Goal: Information Seeking & Learning: Learn about a topic

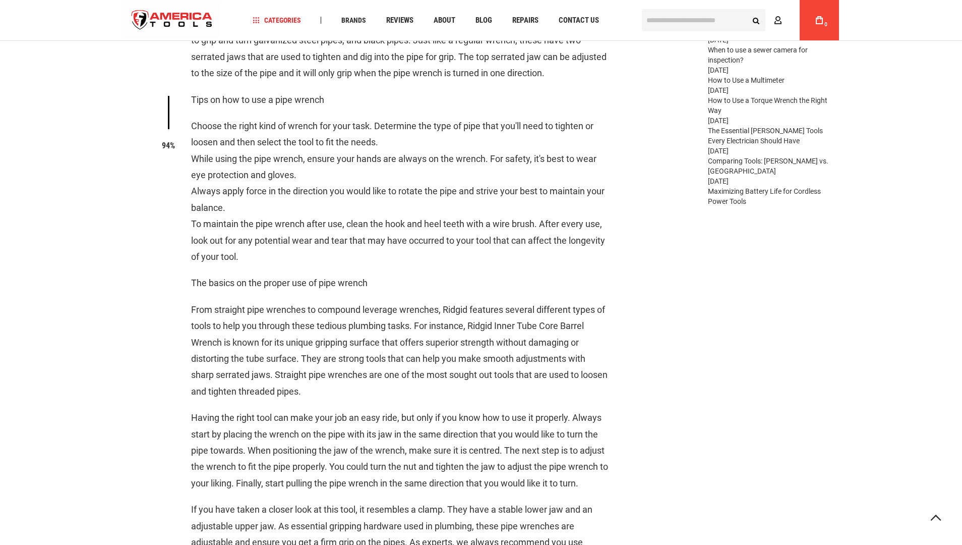
type input "**********"
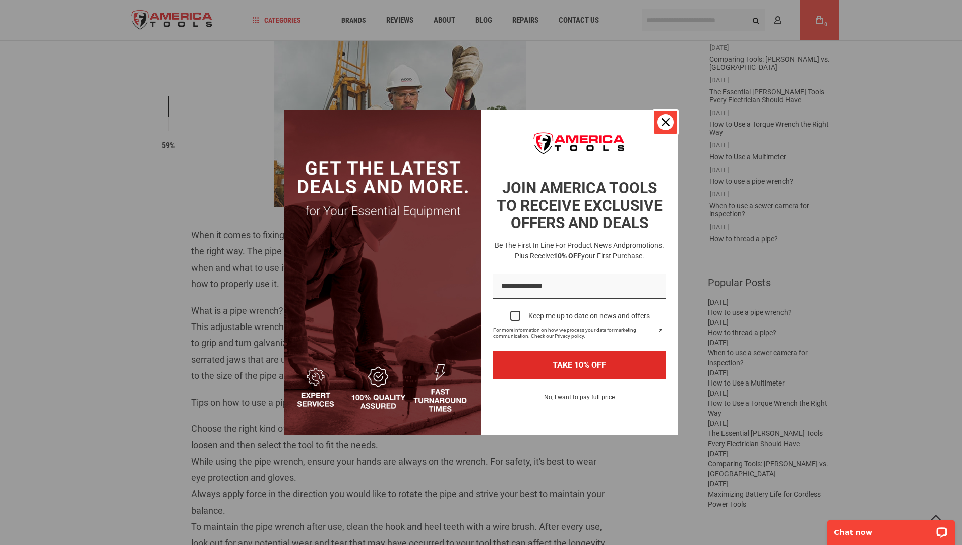
click at [665, 114] on div "Close" at bounding box center [666, 122] width 16 height 16
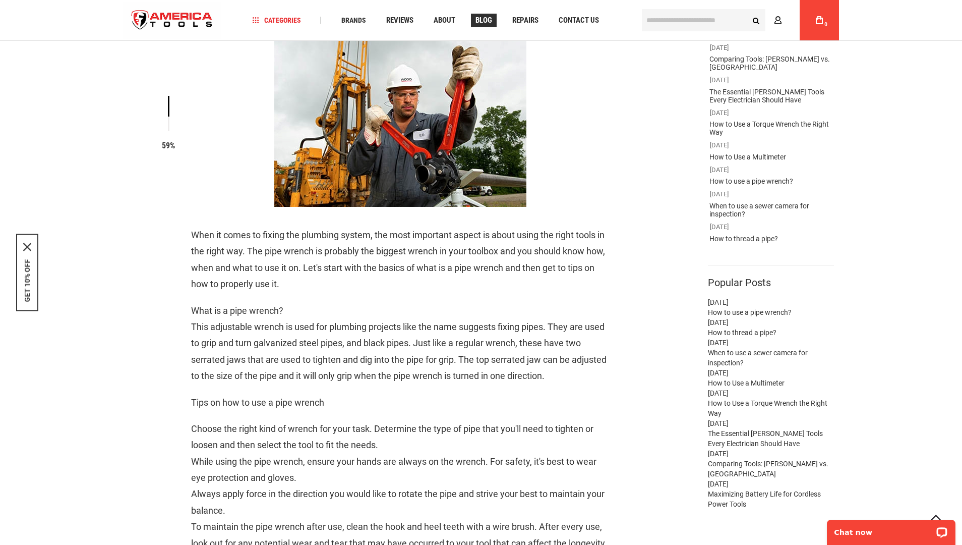
click at [489, 20] on span "Blog" at bounding box center [484, 21] width 17 height 8
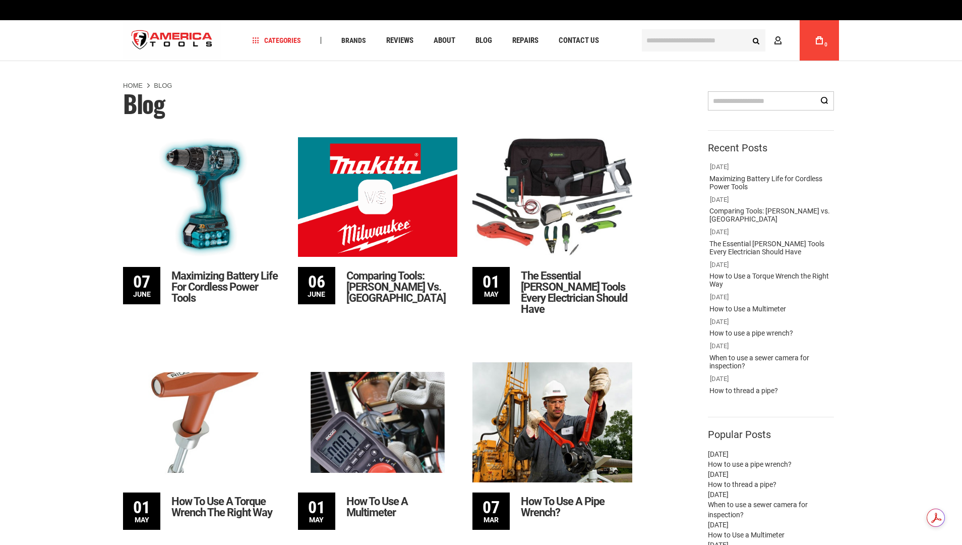
click at [378, 385] on img at bounding box center [378, 422] width 160 height 120
